Goal: Transaction & Acquisition: Purchase product/service

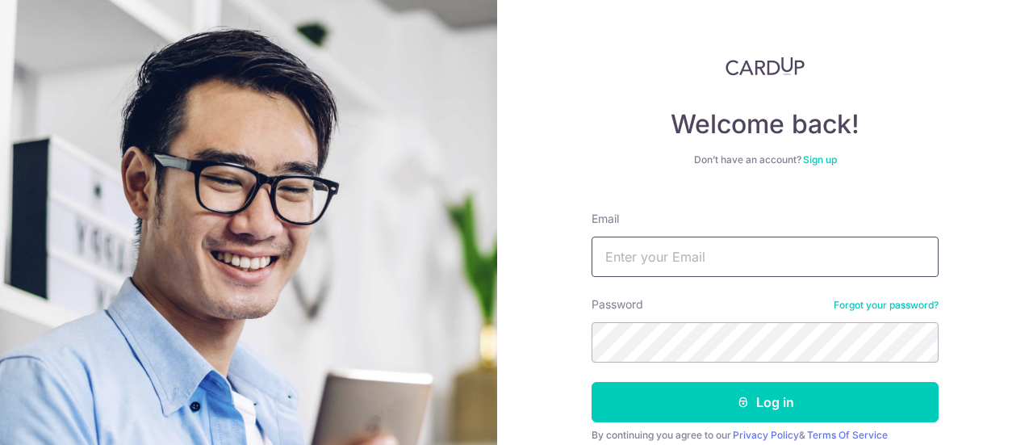
click at [660, 251] on input "Email" at bounding box center [765, 257] width 347 height 40
type input "[EMAIL_ADDRESS][DOMAIN_NAME]"
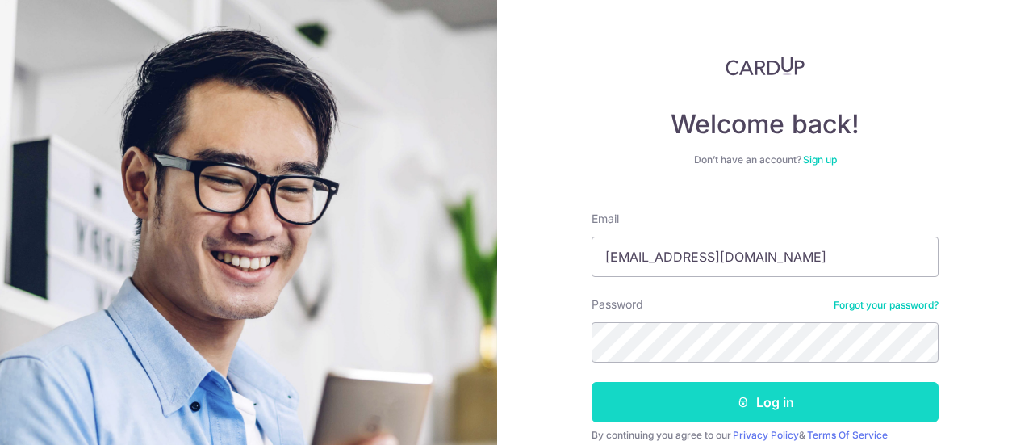
click at [779, 404] on button "Log in" at bounding box center [765, 402] width 347 height 40
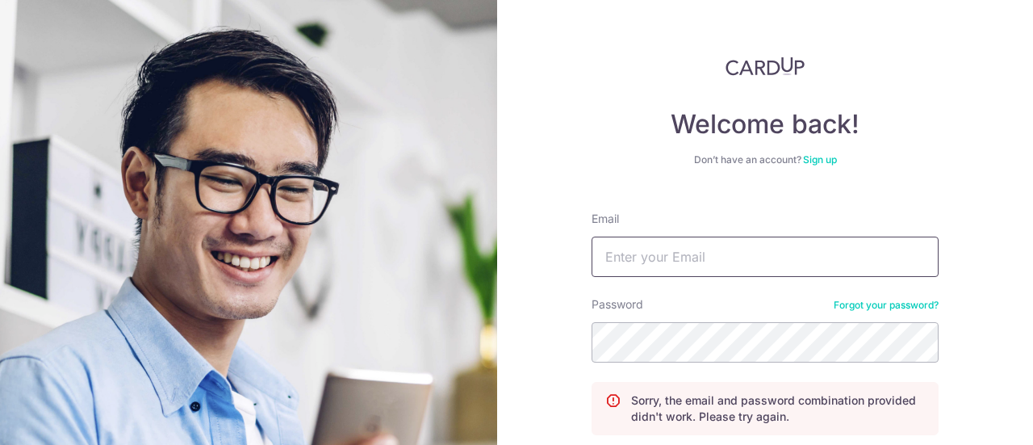
click at [659, 262] on input "Email" at bounding box center [765, 257] width 347 height 40
type input "[EMAIL_ADDRESS][DOMAIN_NAME]"
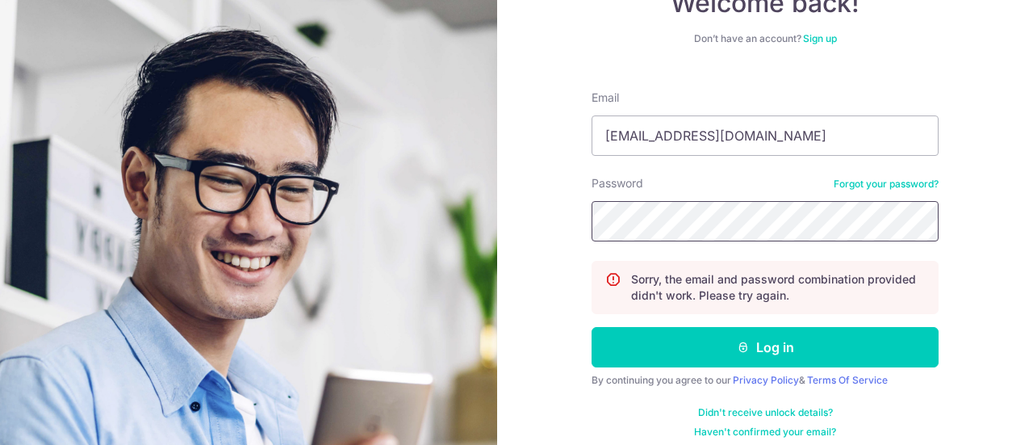
scroll to position [124, 0]
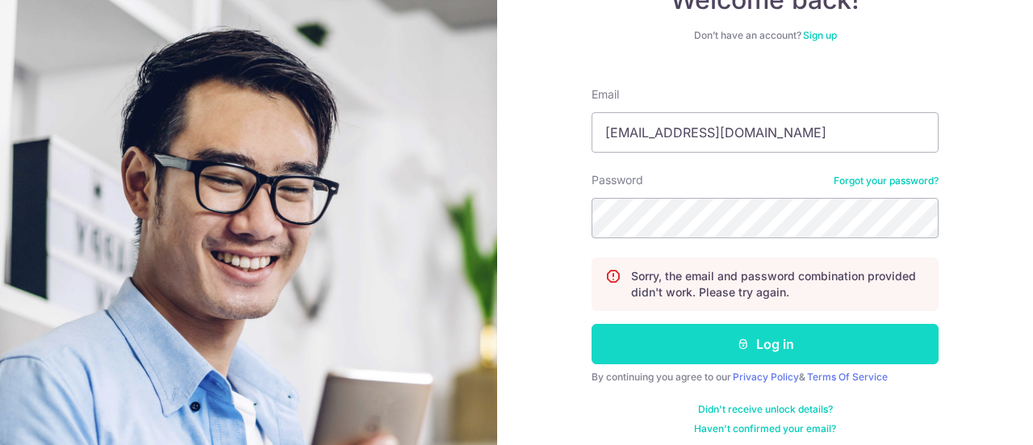
click at [756, 329] on button "Log in" at bounding box center [765, 344] width 347 height 40
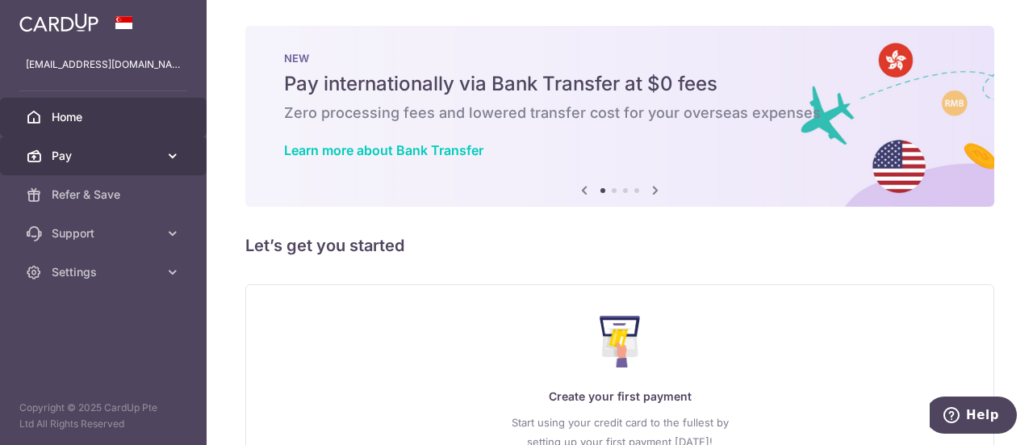
click at [98, 149] on span "Pay" at bounding box center [105, 156] width 107 height 16
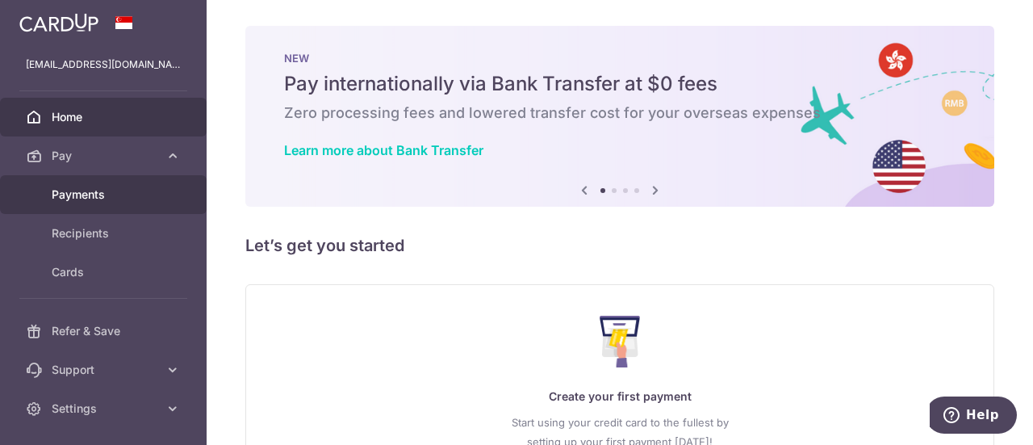
click at [102, 198] on span "Payments" at bounding box center [105, 194] width 107 height 16
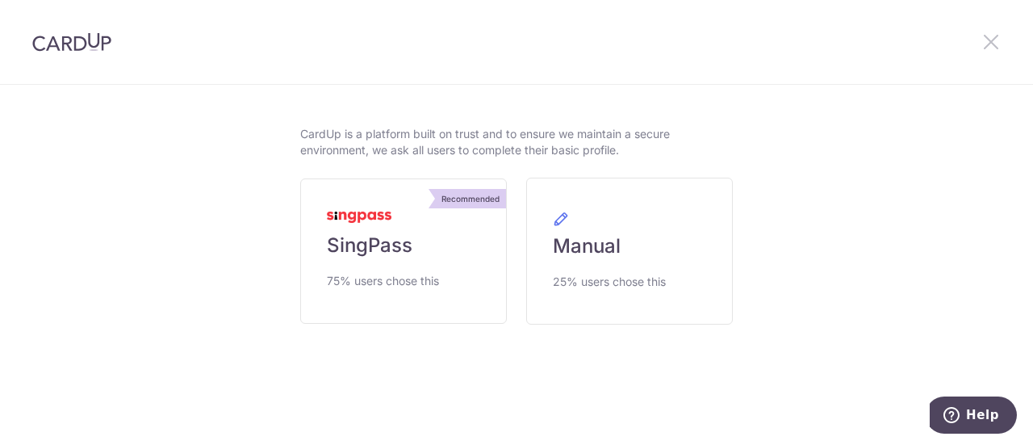
click at [987, 37] on icon at bounding box center [991, 41] width 19 height 20
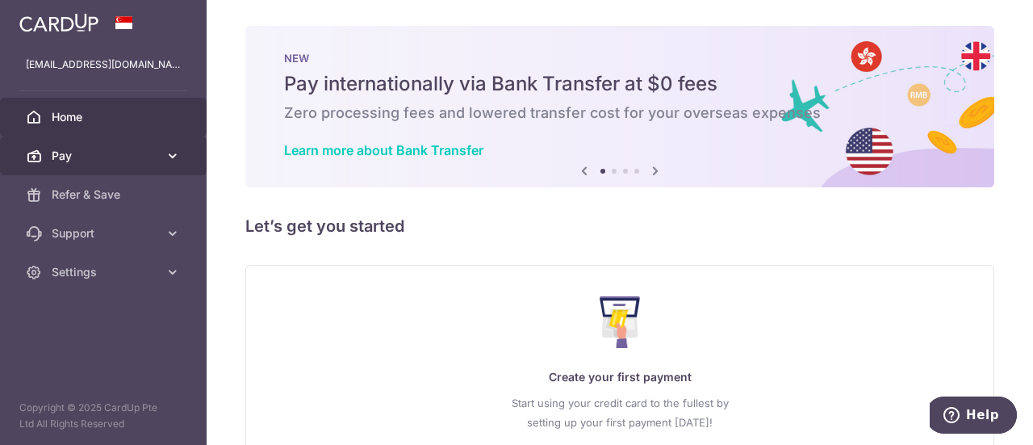
click at [40, 150] on icon at bounding box center [34, 156] width 16 height 16
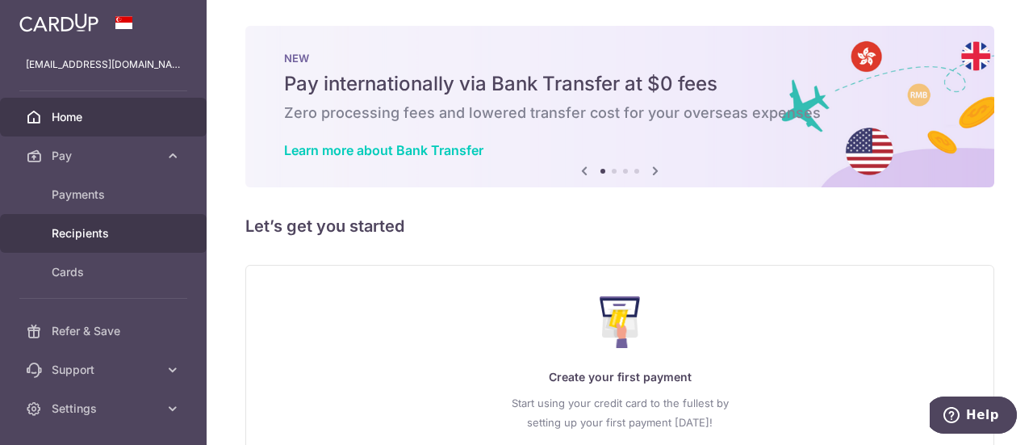
click at [86, 235] on span "Recipients" at bounding box center [105, 233] width 107 height 16
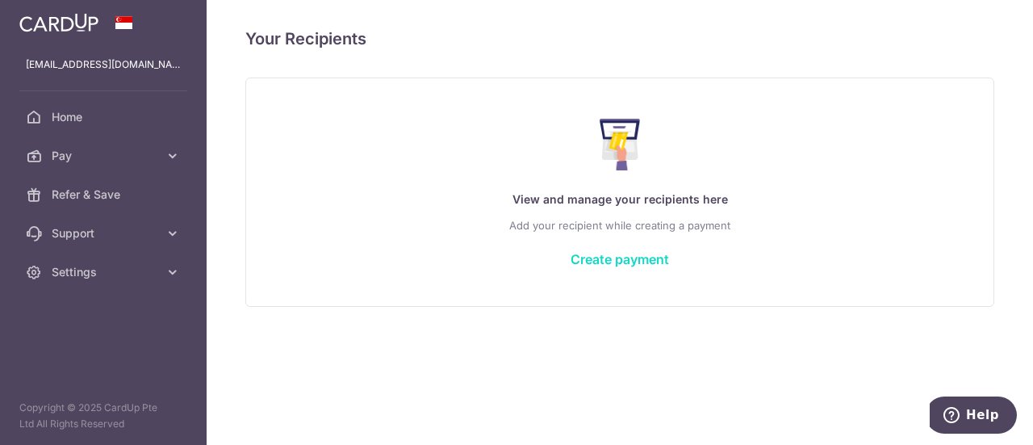
click at [591, 251] on link "Create payment" at bounding box center [620, 259] width 98 height 16
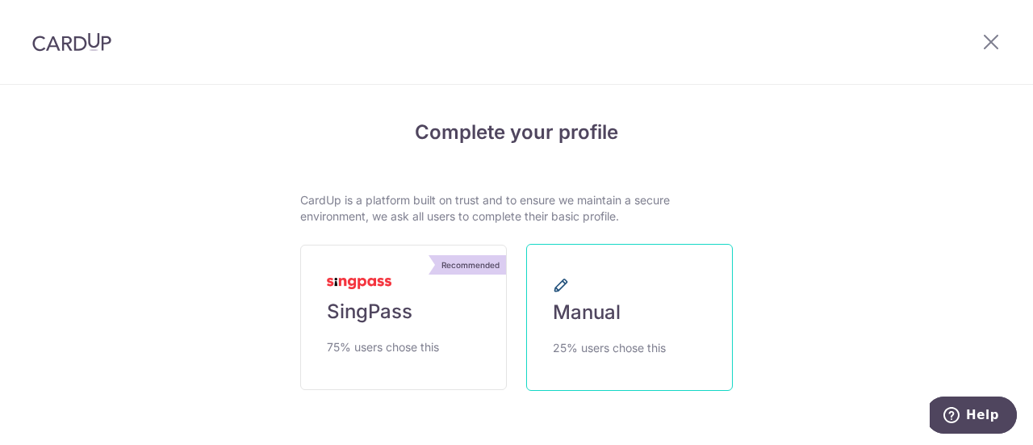
click at [592, 317] on span "Manual" at bounding box center [587, 313] width 68 height 26
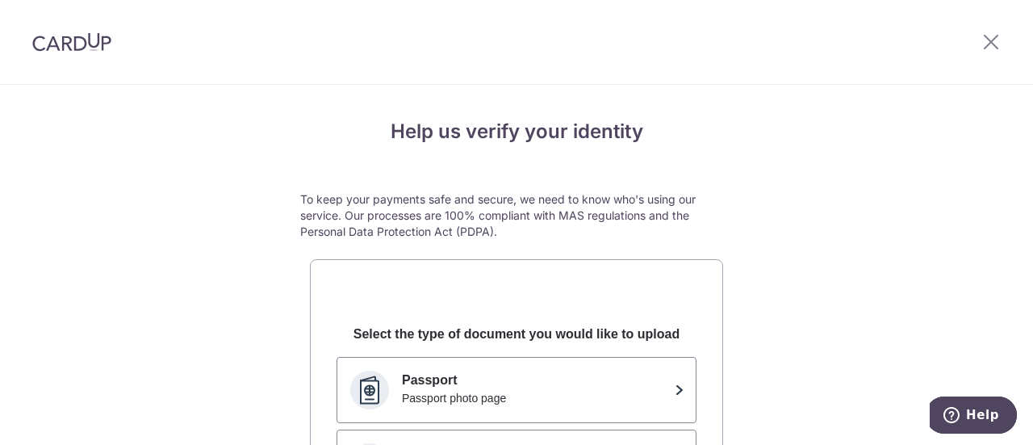
click at [991, 30] on div at bounding box center [991, 42] width 84 height 84
click at [991, 35] on icon at bounding box center [991, 41] width 19 height 20
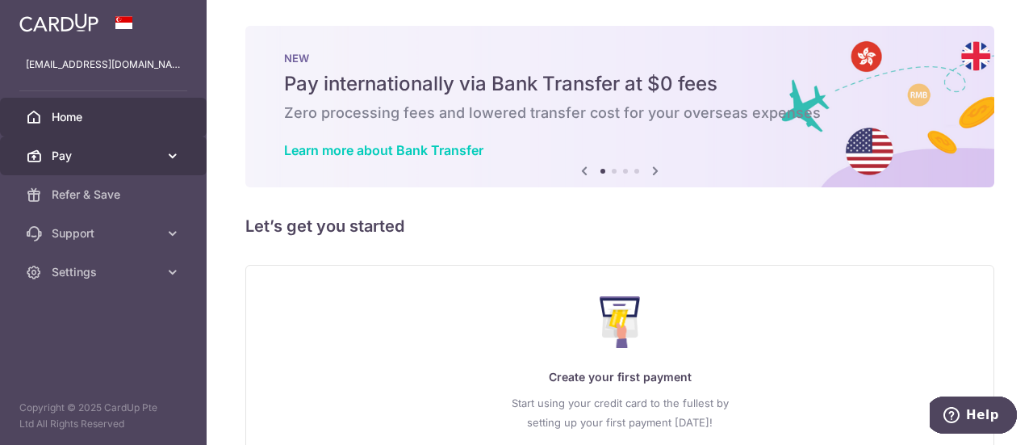
click at [119, 148] on span "Pay" at bounding box center [105, 156] width 107 height 16
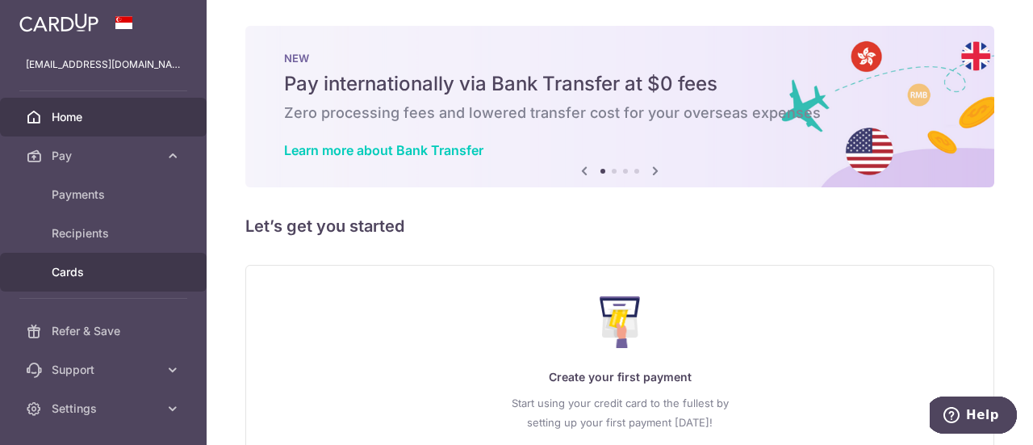
click at [105, 283] on link "Cards" at bounding box center [103, 272] width 207 height 39
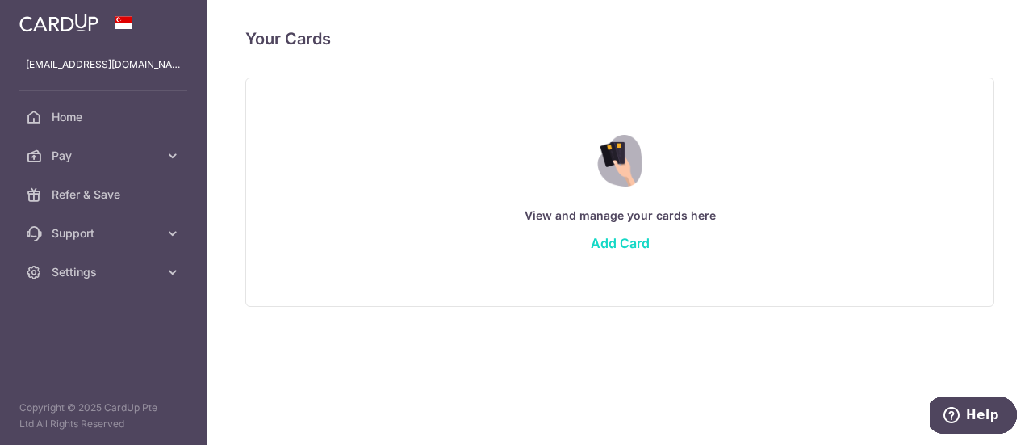
click at [598, 247] on link "Add Card" at bounding box center [620, 243] width 59 height 16
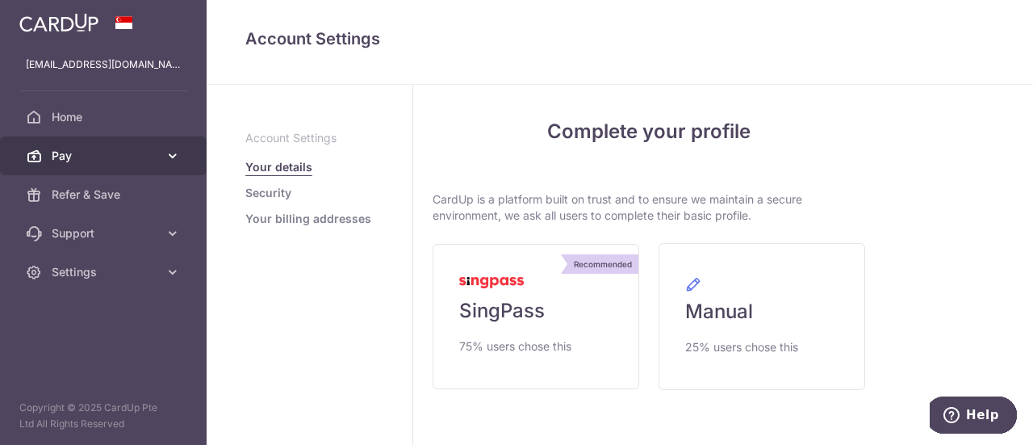
click at [92, 157] on span "Pay" at bounding box center [105, 156] width 107 height 16
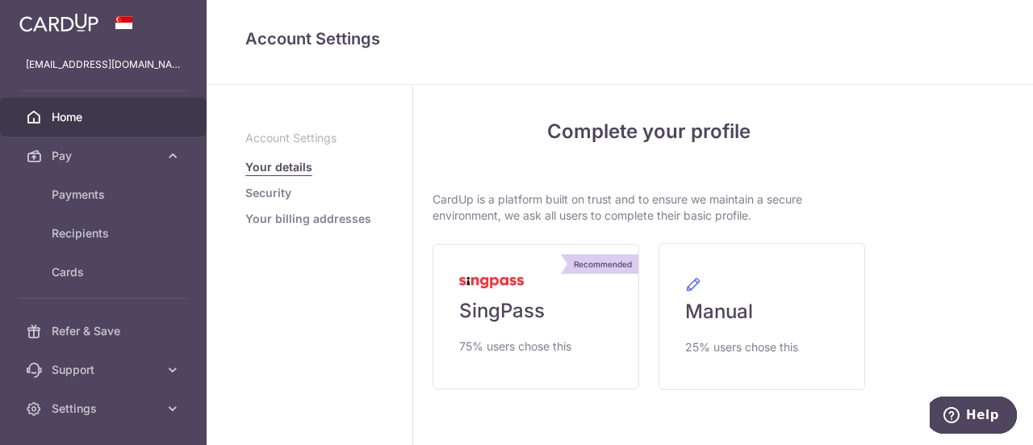
click at [36, 113] on icon at bounding box center [34, 117] width 16 height 16
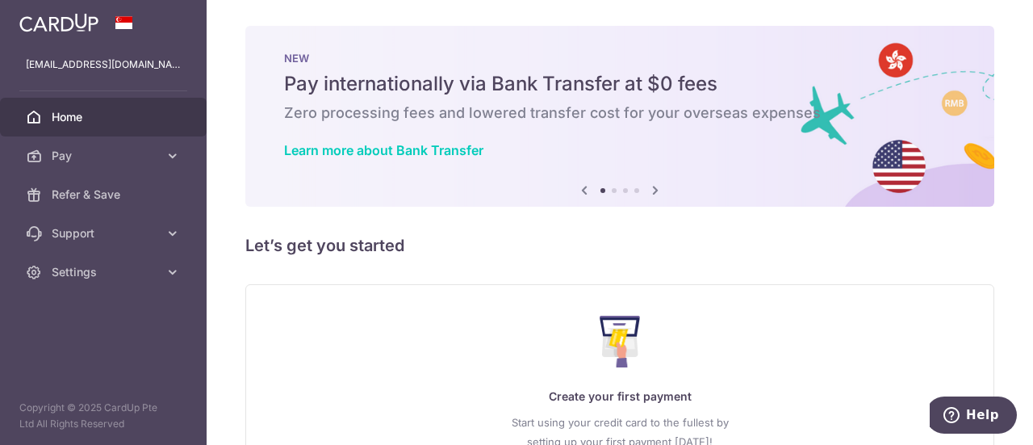
click at [652, 184] on icon at bounding box center [655, 190] width 19 height 20
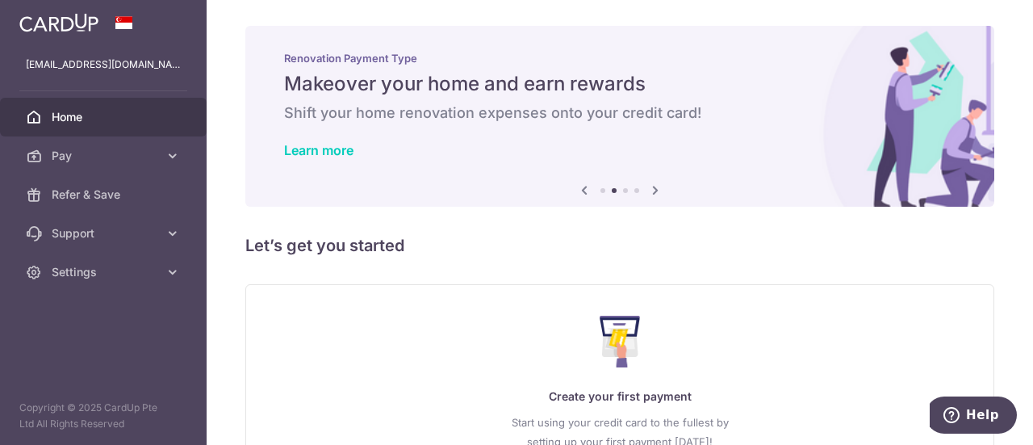
click at [652, 184] on icon at bounding box center [655, 190] width 19 height 20
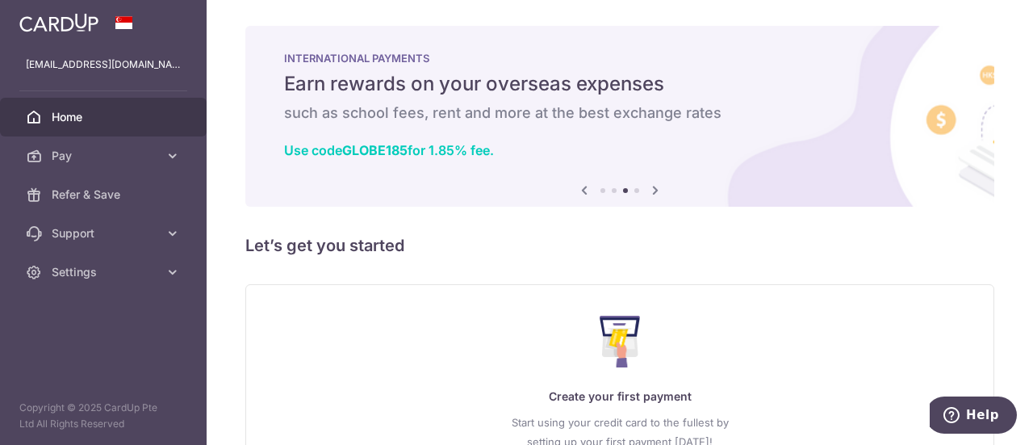
click at [652, 184] on icon at bounding box center [655, 190] width 19 height 20
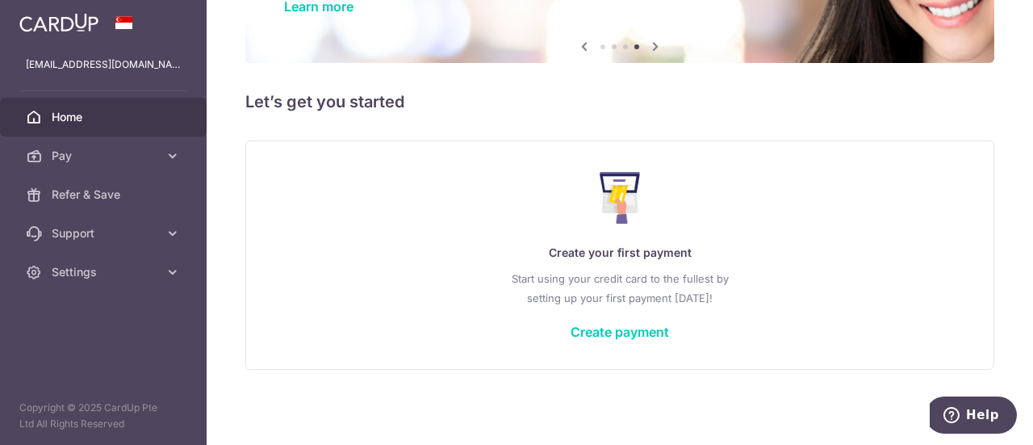
scroll to position [144, 0]
click at [633, 337] on link "Create payment" at bounding box center [620, 332] width 98 height 16
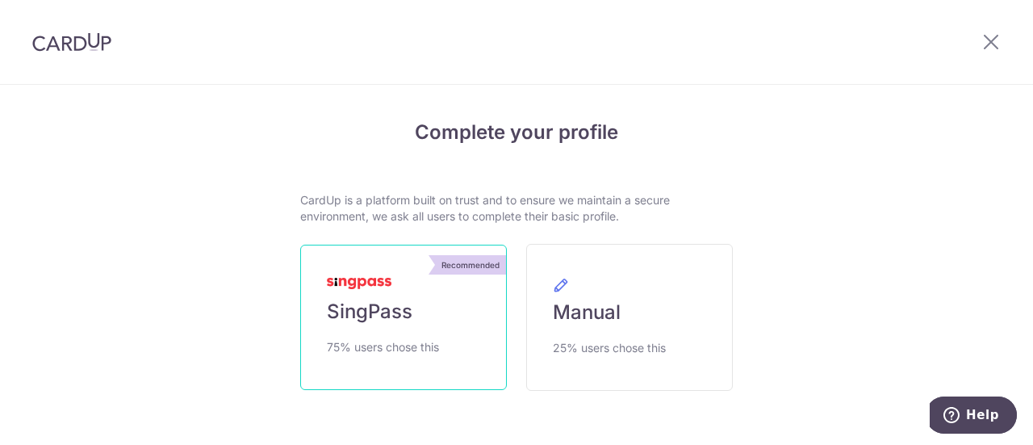
click at [457, 295] on link "Recommended SingPass 75% users chose this" at bounding box center [403, 317] width 207 height 145
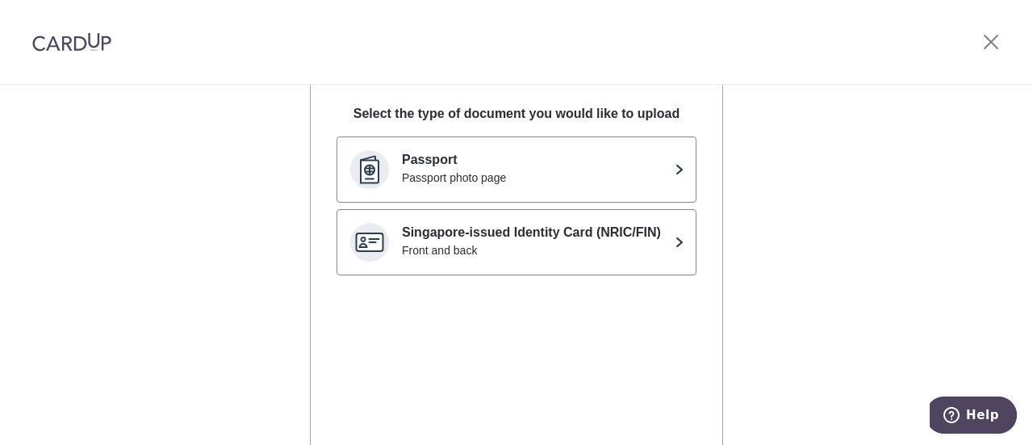
scroll to position [216, 0]
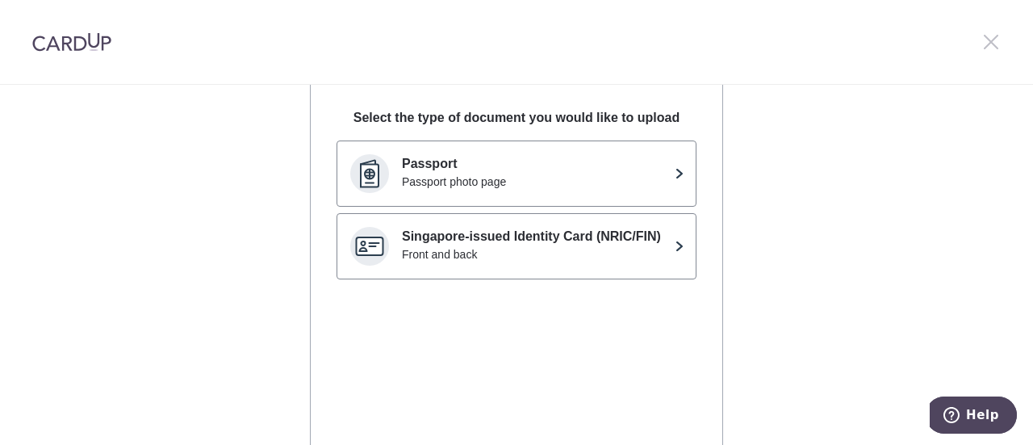
click at [987, 34] on icon at bounding box center [991, 41] width 19 height 20
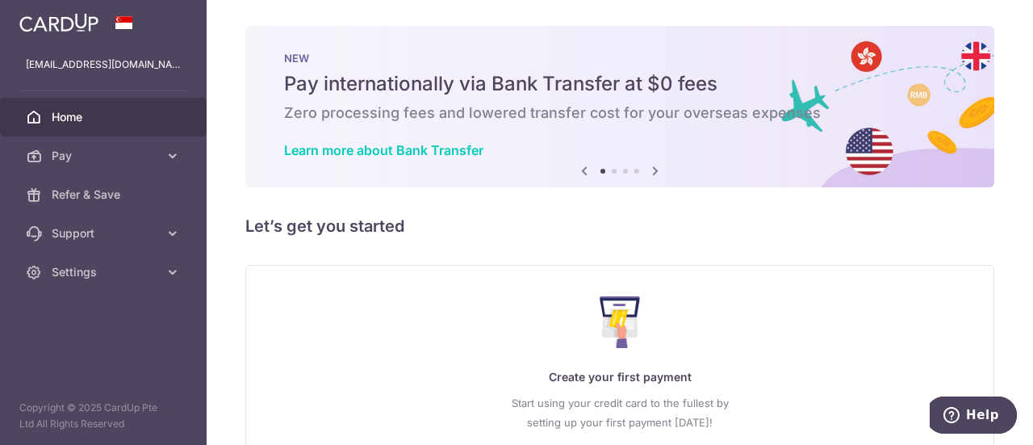
scroll to position [124, 0]
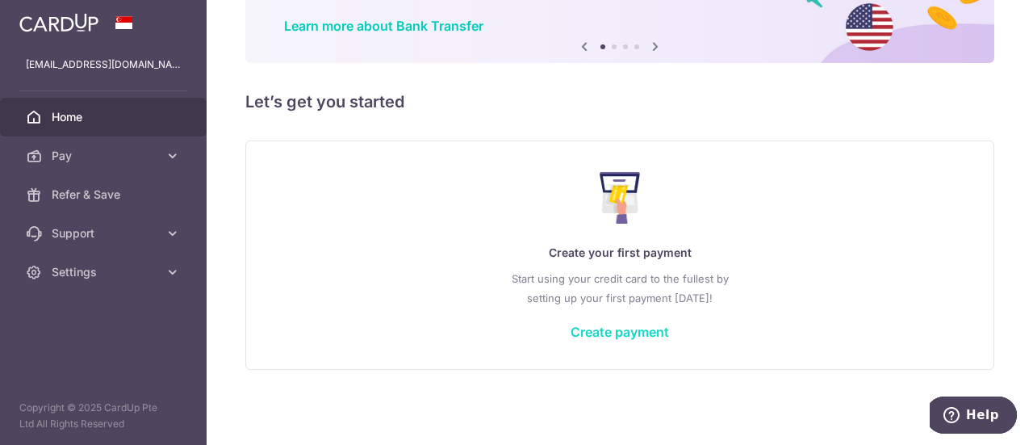
click at [599, 337] on link "Create payment" at bounding box center [620, 332] width 98 height 16
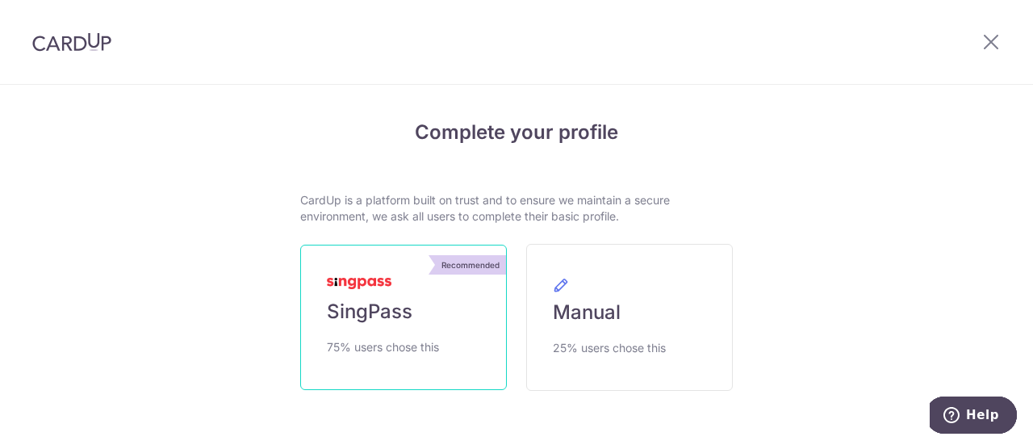
click at [400, 301] on span "SingPass" at bounding box center [370, 312] width 86 height 26
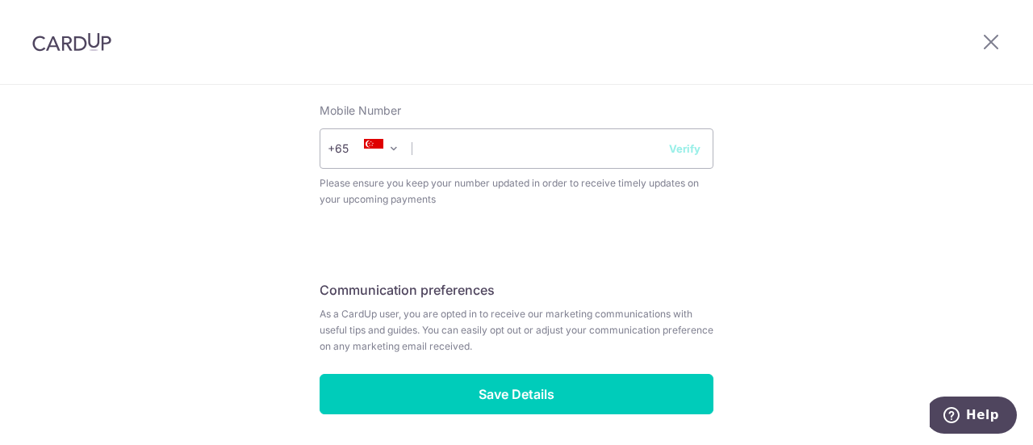
scroll to position [698, 0]
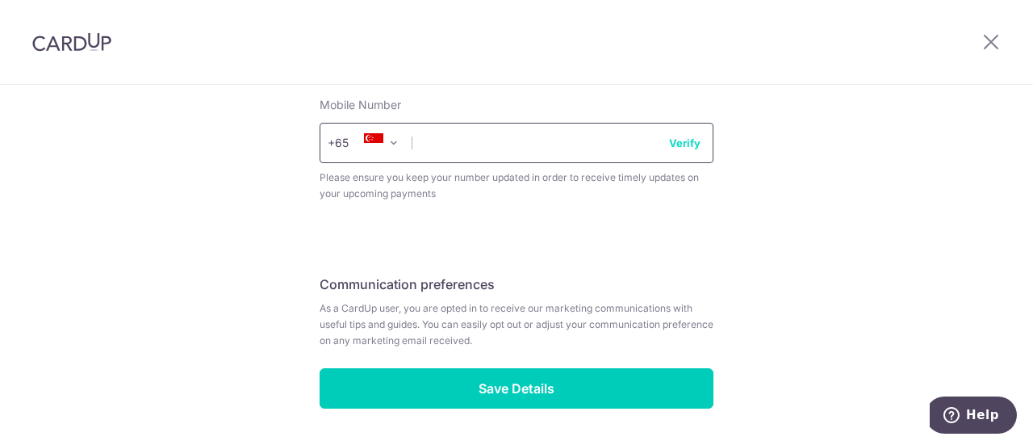
click at [510, 139] on input "text" at bounding box center [517, 143] width 394 height 40
type input "98580646"
click at [677, 150] on button "Verify" at bounding box center [684, 143] width 31 height 16
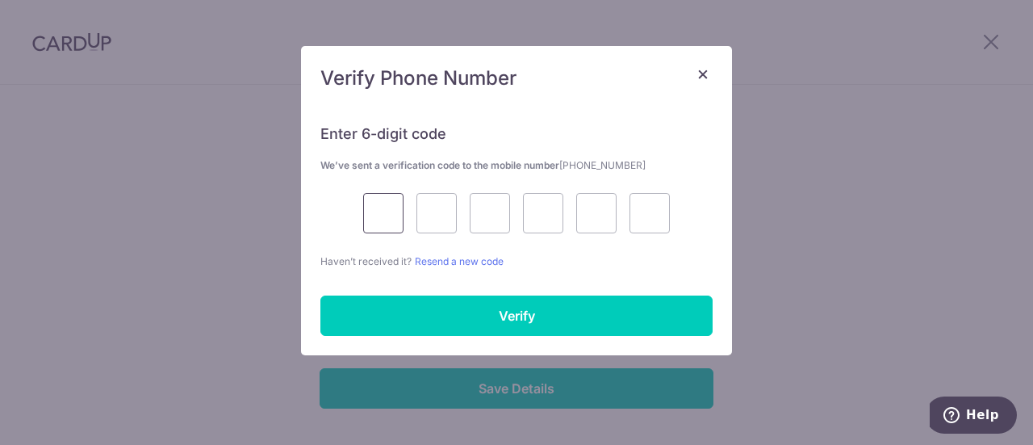
click at [372, 202] on input "text" at bounding box center [383, 213] width 40 height 40
type input "9"
type input "5"
type input "6"
type input "3"
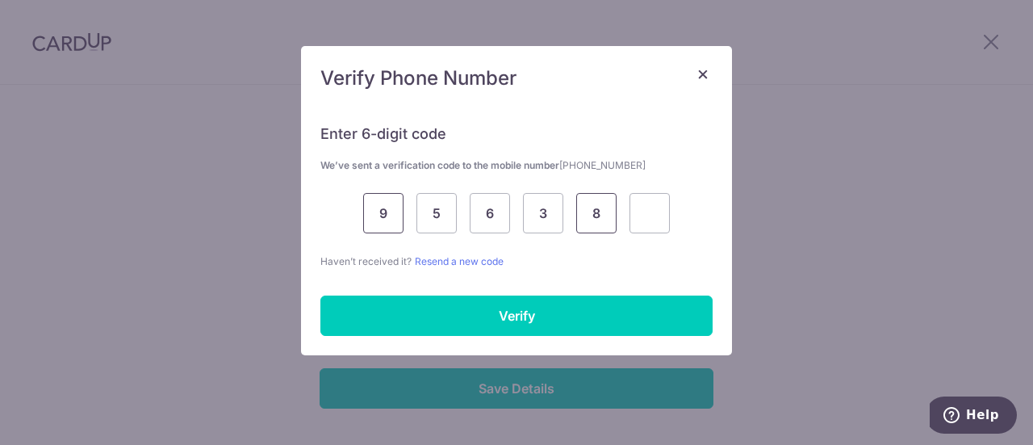
type input "8"
type input "1"
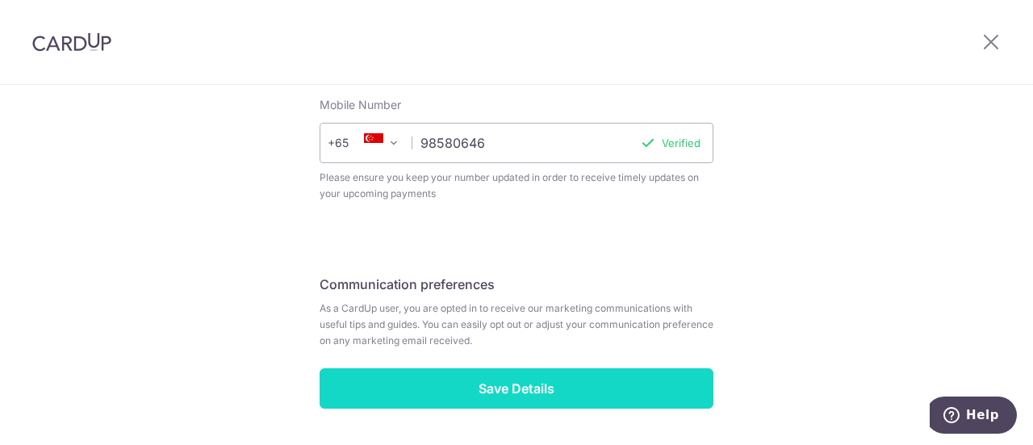
click at [506, 394] on input "Save Details" at bounding box center [517, 388] width 394 height 40
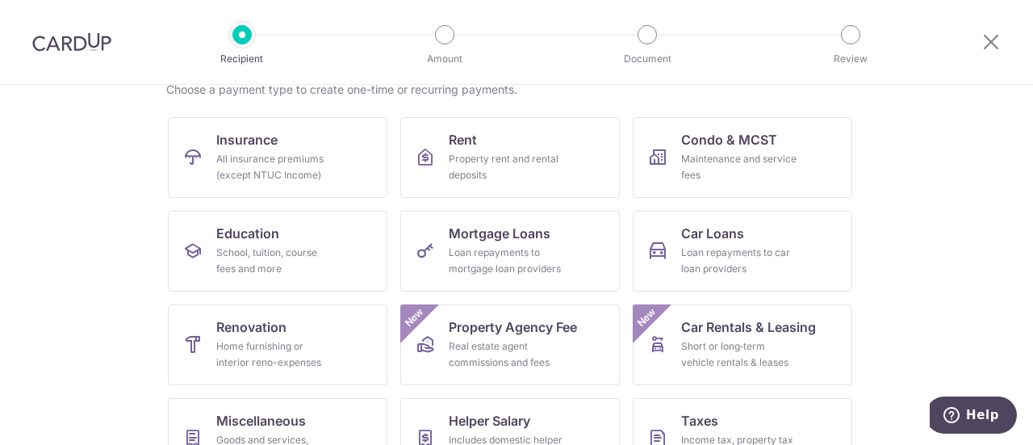
scroll to position [145, 0]
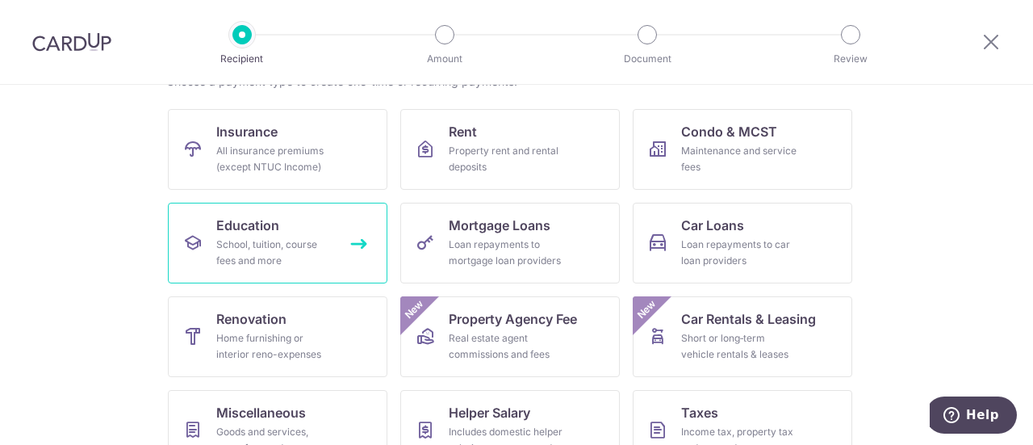
click at [231, 246] on div "School, tuition, course fees and more" at bounding box center [274, 253] width 116 height 32
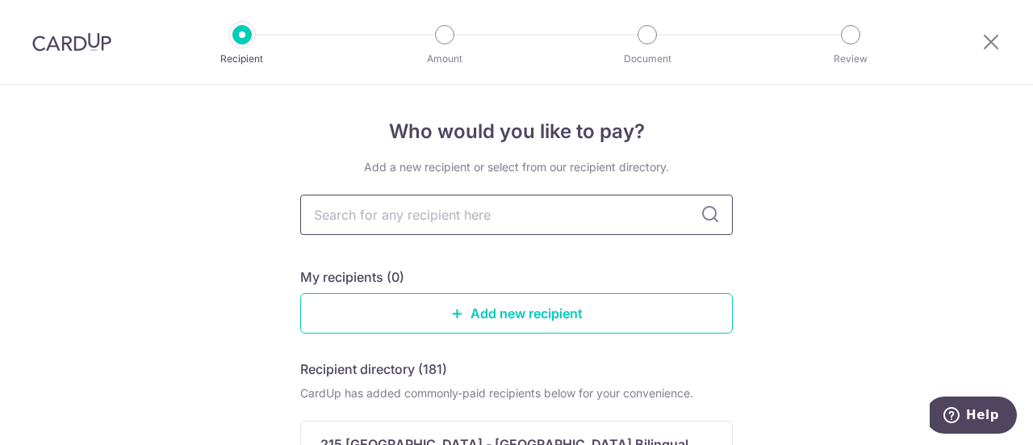
click at [383, 207] on input "text" at bounding box center [516, 215] width 433 height 40
type input "Zenith Education Studio"
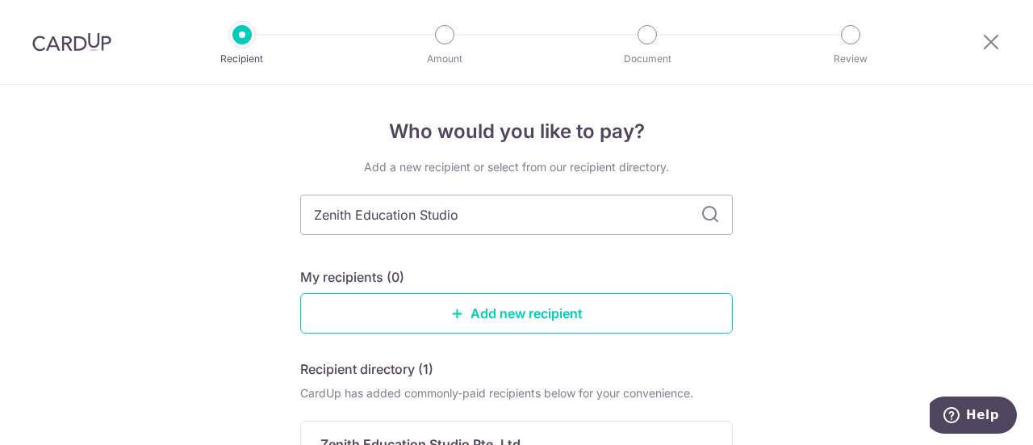
click at [701, 217] on icon at bounding box center [710, 214] width 19 height 19
drag, startPoint x: 717, startPoint y: 212, endPoint x: 706, endPoint y: 220, distance: 13.9
click at [706, 220] on div "Zenith Education Studio" at bounding box center [516, 215] width 433 height 40
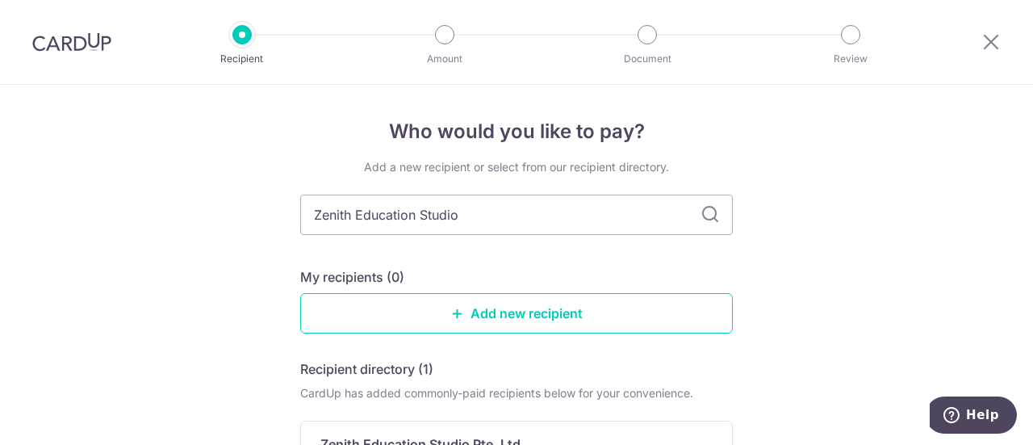
click at [706, 220] on icon at bounding box center [710, 214] width 19 height 19
click at [667, 219] on input "Zenith Education Studio" at bounding box center [516, 215] width 433 height 40
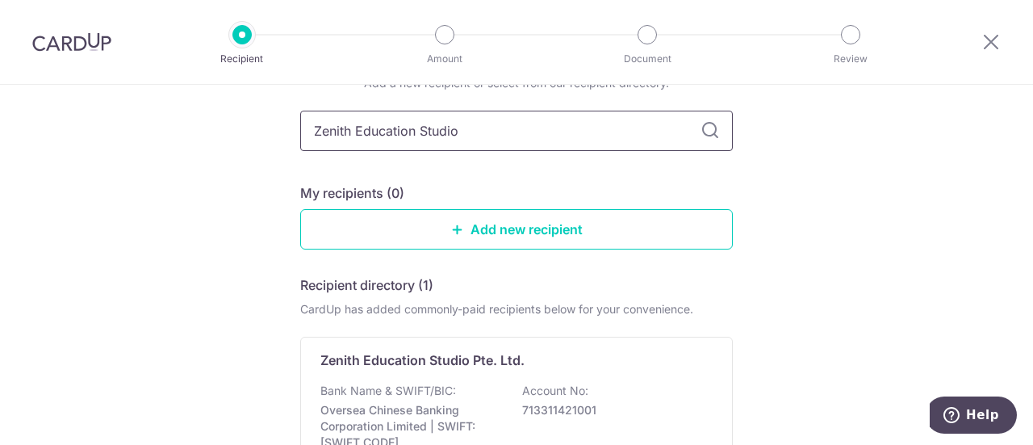
scroll to position [58, 0]
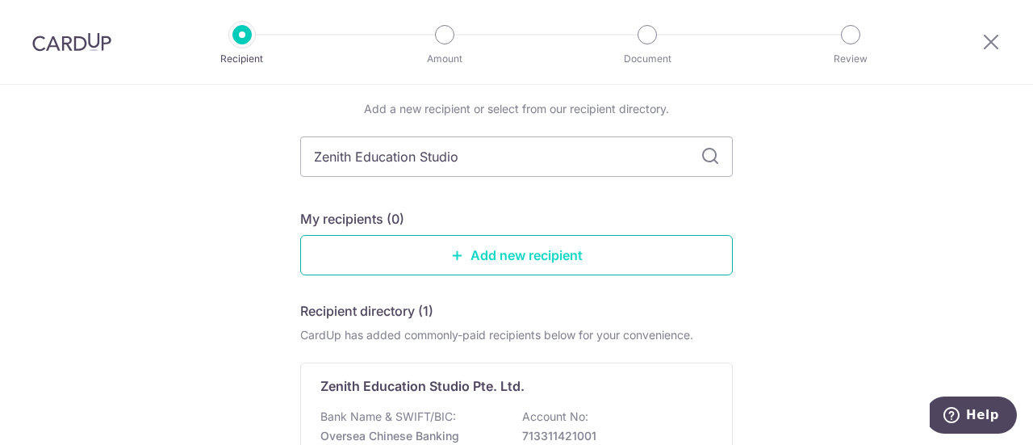
click at [631, 246] on link "Add new recipient" at bounding box center [516, 255] width 433 height 40
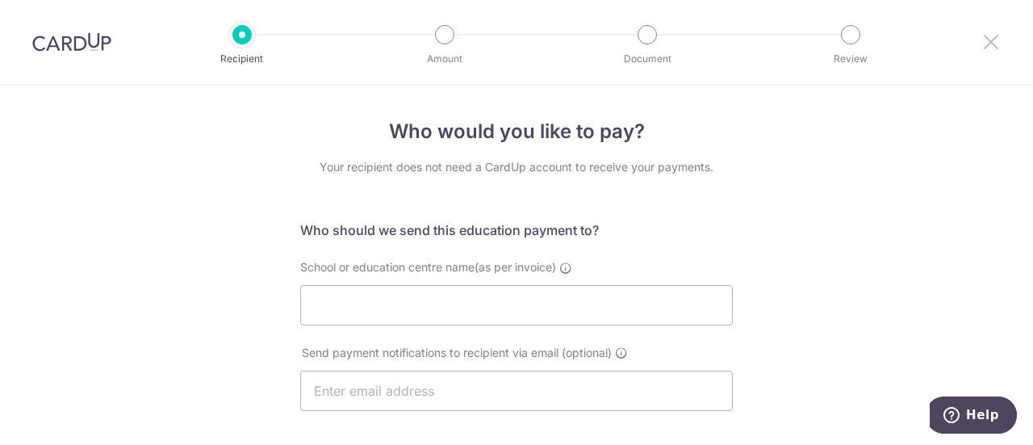
click at [995, 37] on icon at bounding box center [991, 41] width 19 height 20
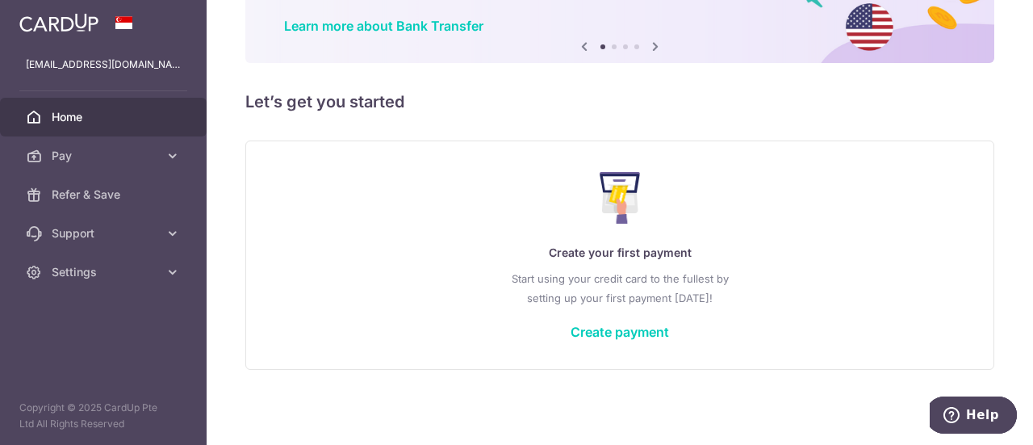
scroll to position [124, 0]
click at [602, 333] on link "Create payment" at bounding box center [620, 332] width 98 height 16
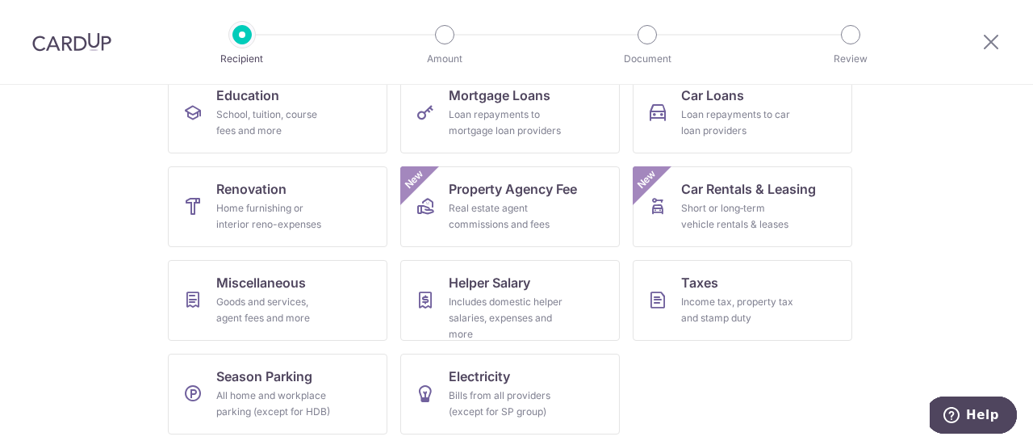
scroll to position [276, 0]
click at [287, 89] on link "Education School, tuition, course fees and more" at bounding box center [278, 112] width 220 height 81
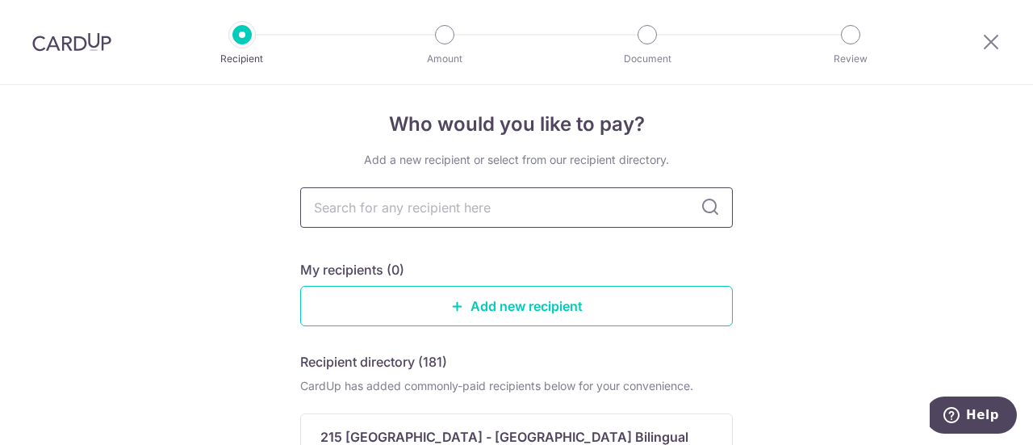
scroll to position [8, 0]
type input "e"
type input "zenith e"
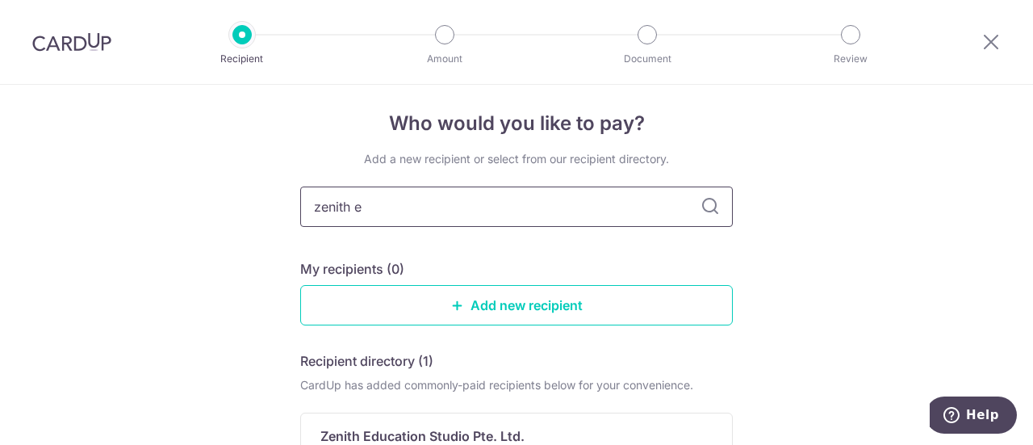
drag, startPoint x: 421, startPoint y: 184, endPoint x: 426, endPoint y: 199, distance: 16.3
click at [426, 199] on div "Add a new recipient or select from our recipient directory. zenith e My recipie…" at bounding box center [516, 393] width 433 height 484
click at [426, 199] on input "zenith e" at bounding box center [516, 206] width 433 height 40
type input "Zenith Education Studio"
click at [706, 211] on icon at bounding box center [710, 206] width 19 height 19
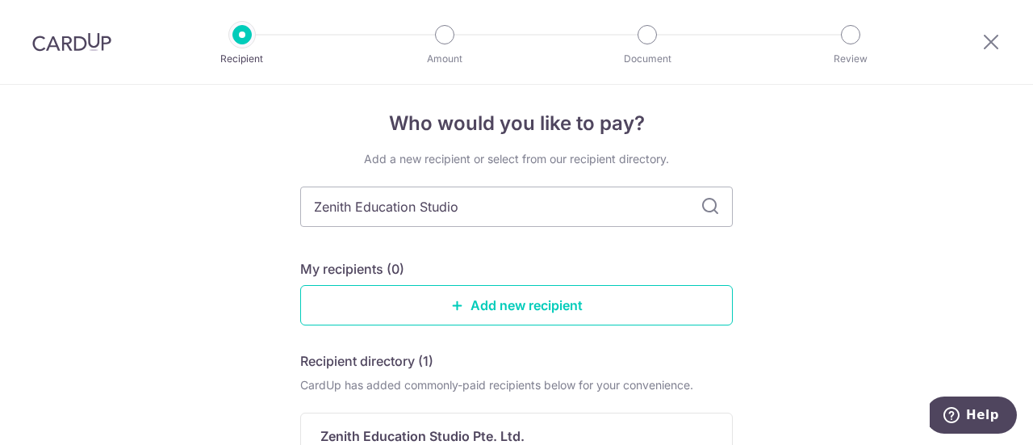
click at [706, 211] on icon at bounding box center [710, 206] width 19 height 19
click at [667, 204] on input "Zenith Education Studio" at bounding box center [516, 206] width 433 height 40
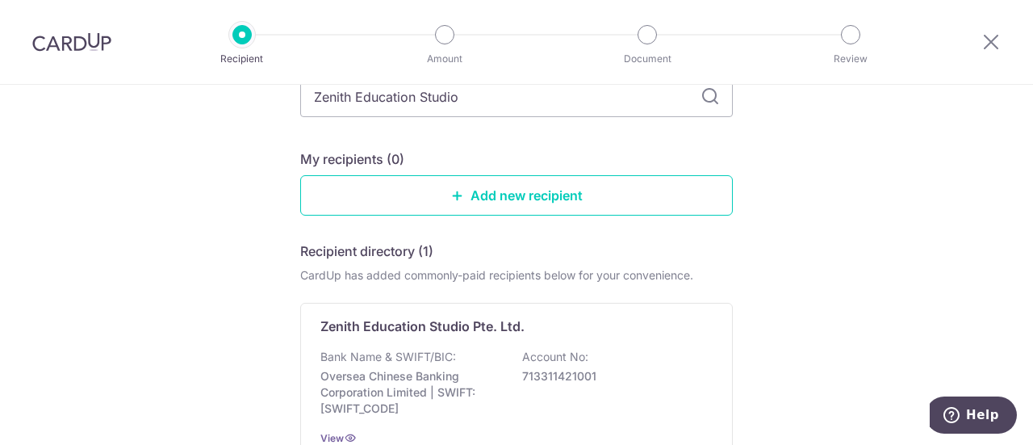
scroll to position [249, 0]
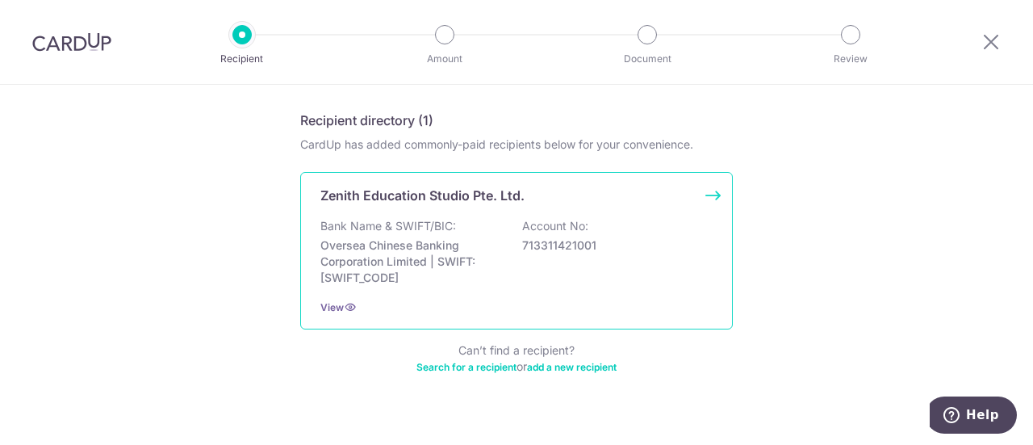
click at [515, 203] on p "Zenith Education Studio Pte. Ltd." at bounding box center [423, 195] width 204 height 19
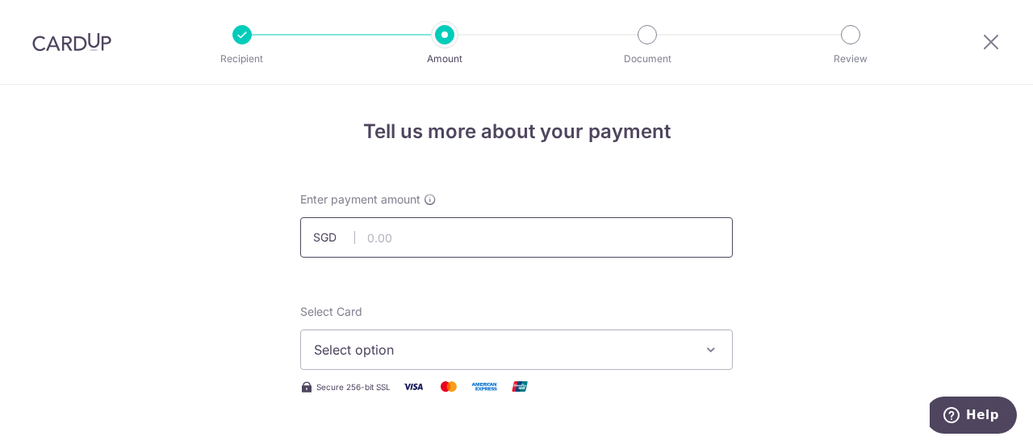
drag, startPoint x: 0, startPoint y: 0, endPoint x: 520, endPoint y: 238, distance: 571.9
click at [520, 238] on input "text" at bounding box center [516, 237] width 433 height 40
